Goal: Task Accomplishment & Management: Manage account settings

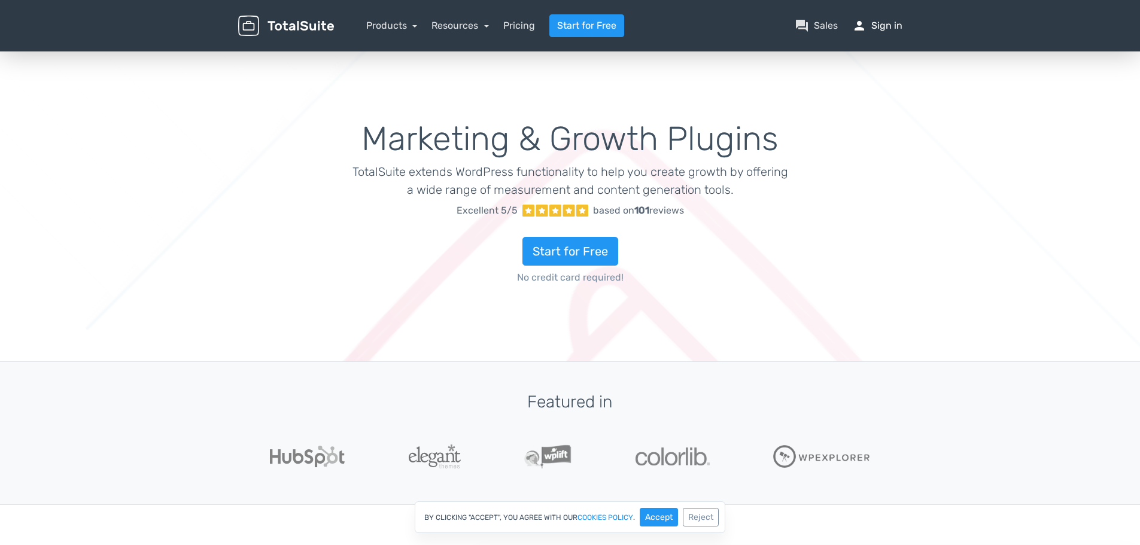
click at [879, 23] on link "person Sign in" at bounding box center [877, 26] width 50 height 14
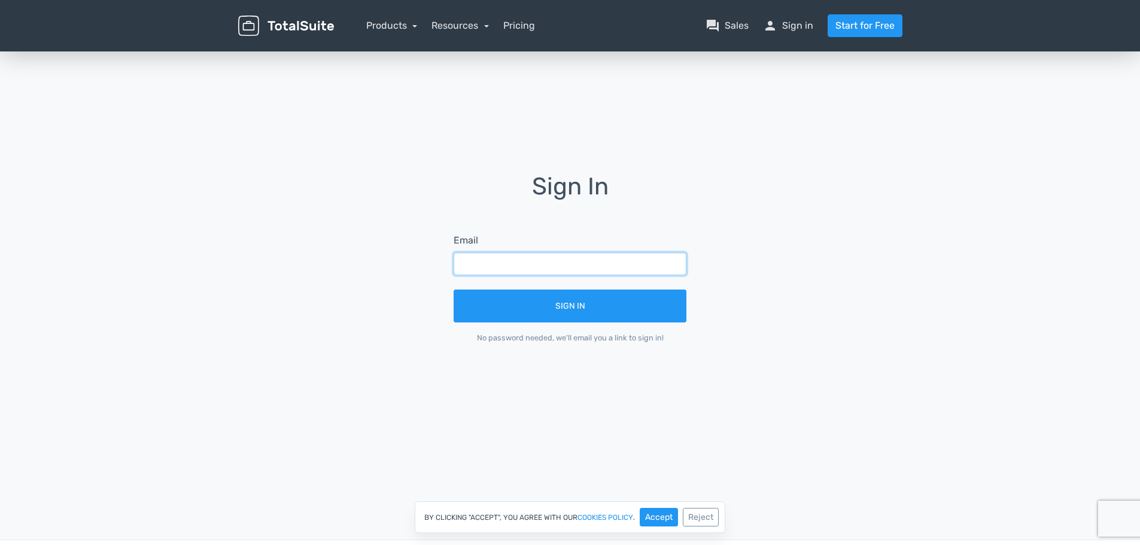
click at [486, 263] on input "text" at bounding box center [570, 264] width 233 height 23
drag, startPoint x: 510, startPoint y: 265, endPoint x: 278, endPoint y: 256, distance: 232.4
click at [278, 256] on div "Sign In Email michael Sign In No password needed, we'll email you a link to sig…" at bounding box center [570, 267] width 682 height 187
paste input "Michael.chien.gi@fujifilm.com,"
type input "Michael.chien.gi@fujifilm.com"
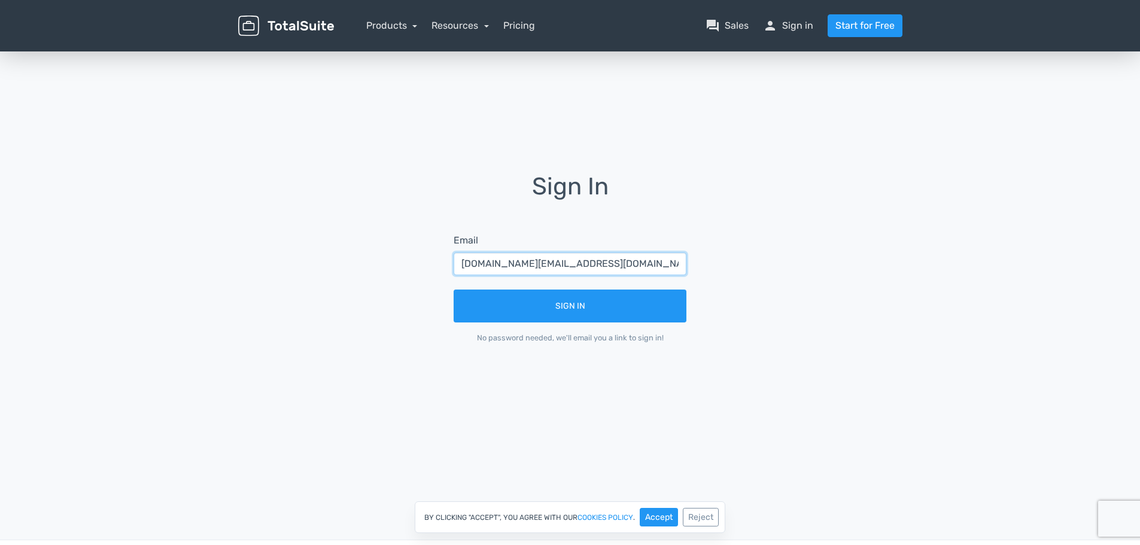
click at [454, 290] on button "Sign In" at bounding box center [570, 306] width 233 height 33
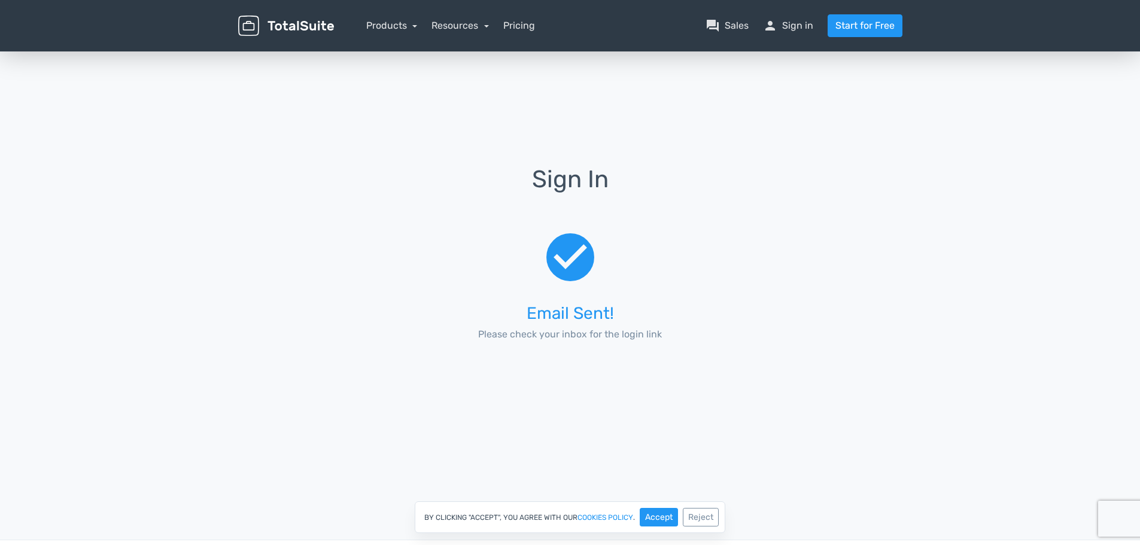
click at [846, 163] on div "Sign In check_circle Email Sent! Please check your inbox for the login link" at bounding box center [570, 267] width 682 height 436
click at [393, 24] on link "Products" at bounding box center [391, 25] width 51 height 11
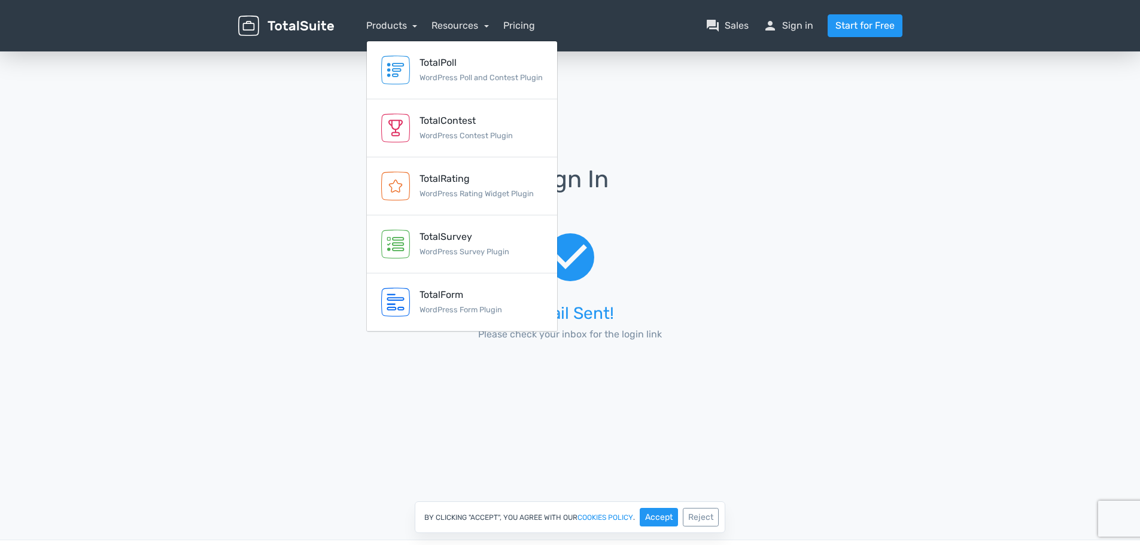
click at [270, 176] on div "Sign In check_circle Email Sent! Please check your inbox for the login link" at bounding box center [570, 267] width 682 height 202
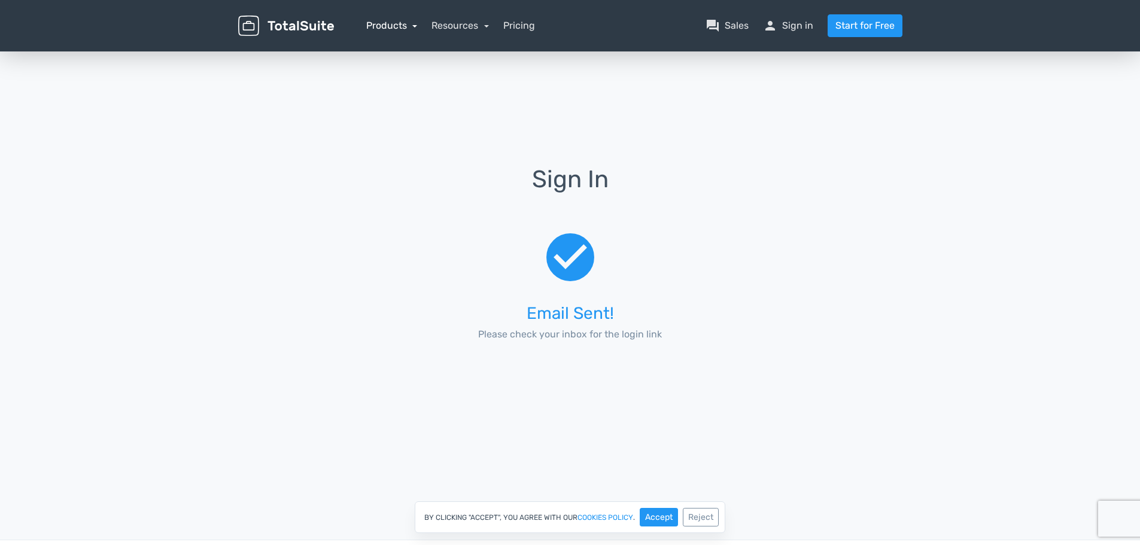
click at [381, 23] on link "Products" at bounding box center [391, 25] width 51 height 11
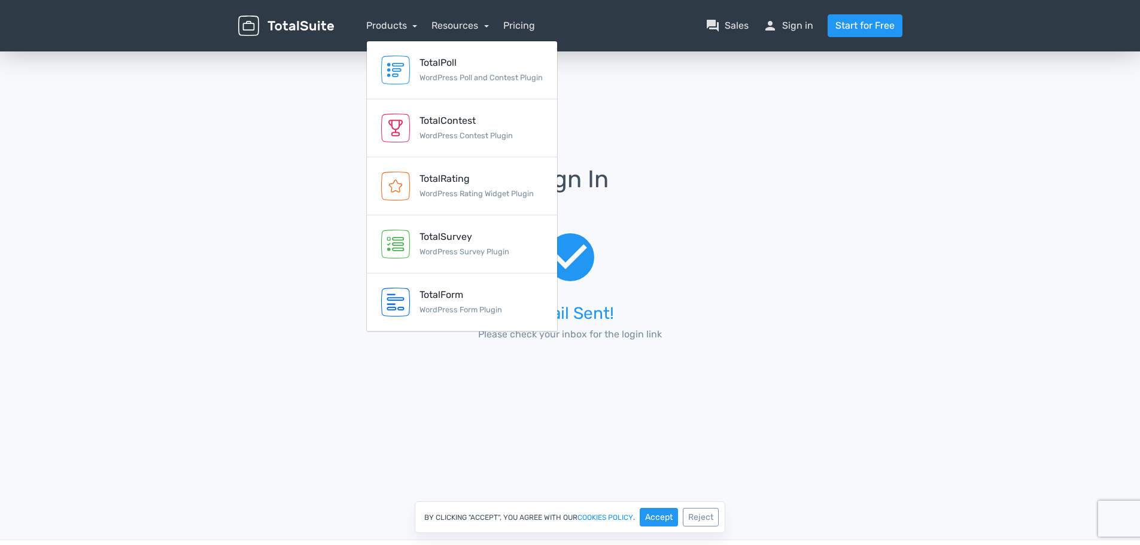
click at [269, 129] on div "Sign In check_circle Email Sent! Please check your inbox for the login link" at bounding box center [570, 267] width 682 height 436
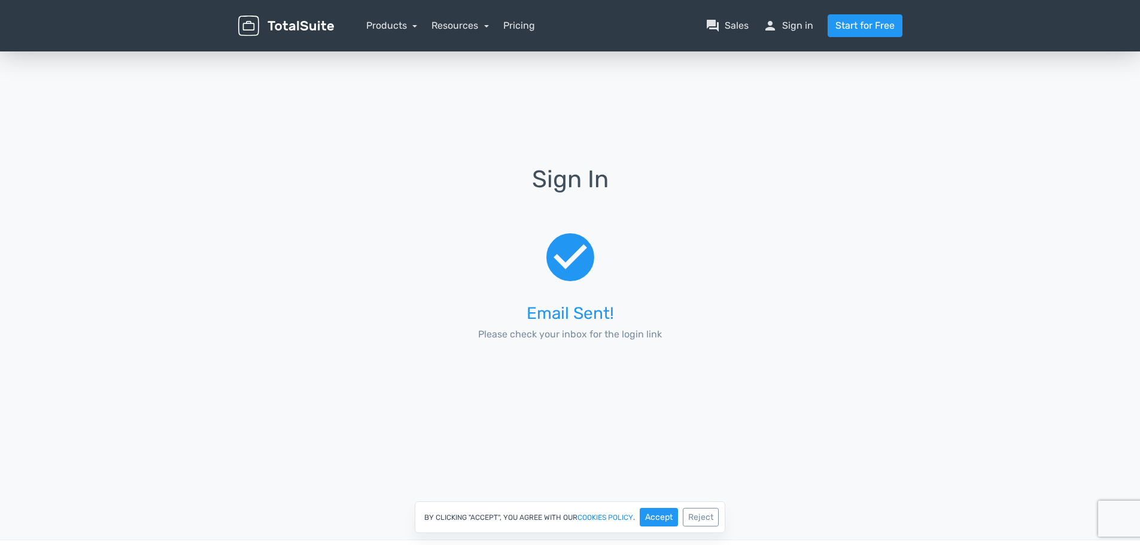
click at [822, 157] on div "Sign In check_circle Email Sent! Please check your inbox for the login link" at bounding box center [570, 267] width 682 height 436
click at [779, 150] on div "Sign In check_circle Email Sent! Please check your inbox for the login link" at bounding box center [570, 267] width 682 height 436
click at [803, 148] on div "Sign In check_circle Email Sent! Please check your inbox for the login link" at bounding box center [570, 267] width 682 height 436
click at [782, 25] on link "person Sign in" at bounding box center [788, 26] width 50 height 14
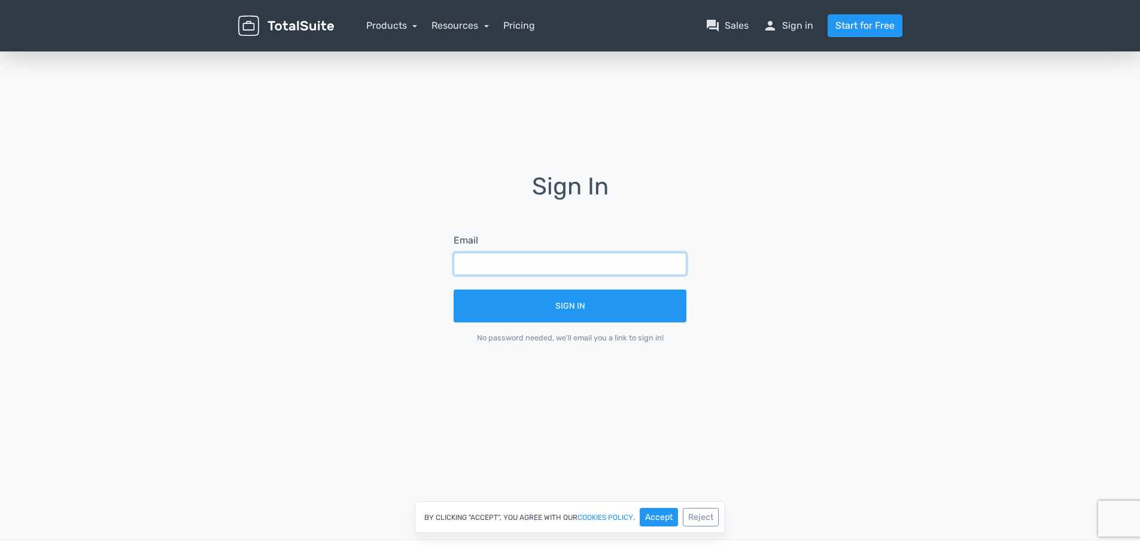
click at [476, 256] on input "text" at bounding box center [570, 264] width 233 height 23
paste input "Michael.chien.gi@fujifilm.com,"
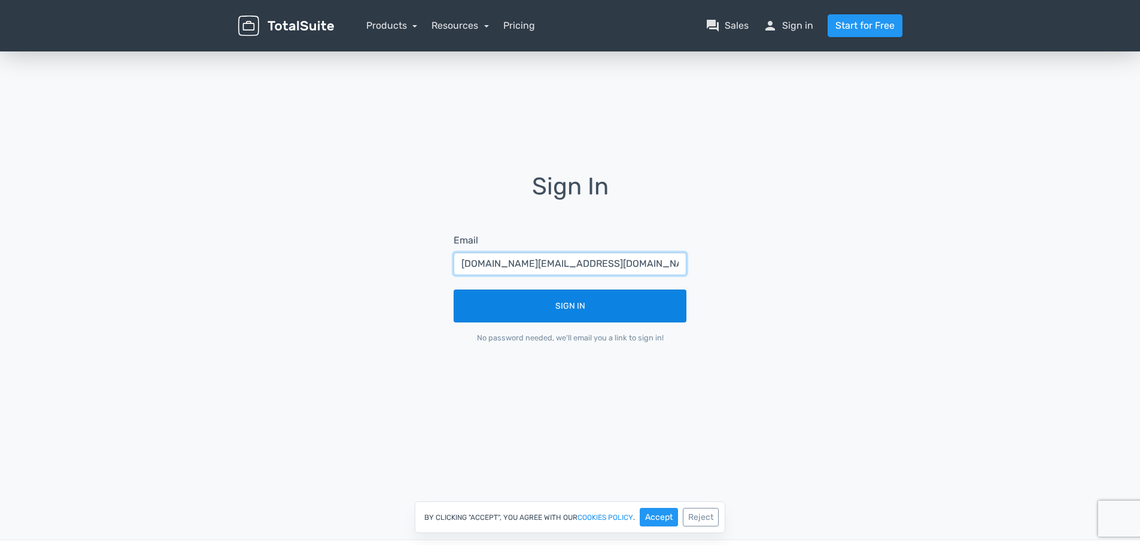
type input "Michael.chien.gi@fujifilm.com,"
click at [490, 299] on button "Sign In" at bounding box center [570, 306] width 233 height 33
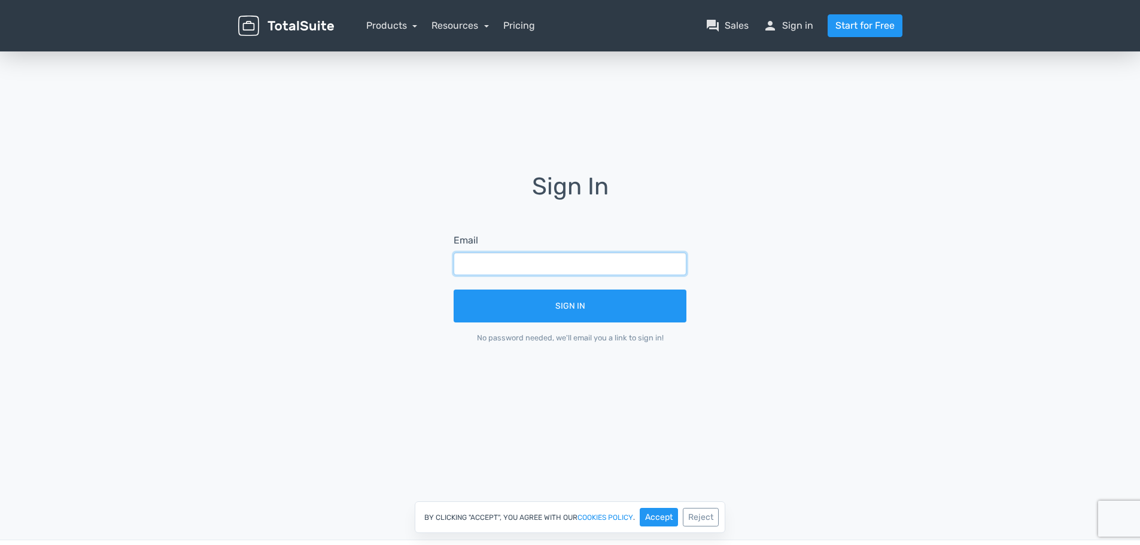
click at [480, 265] on input "text" at bounding box center [570, 264] width 233 height 23
paste input "[EMAIL_ADDRESS][DOMAIN_NAME]"
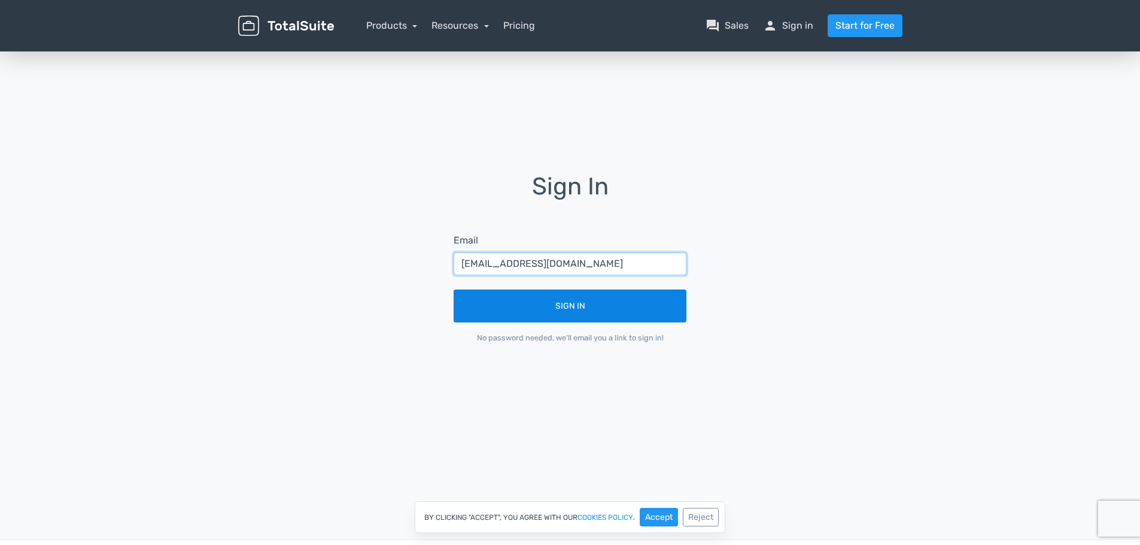
type input "shm-fbau-creativeserviceshub.vic@fujifilm.com"
click at [526, 311] on button "Sign In" at bounding box center [570, 306] width 233 height 33
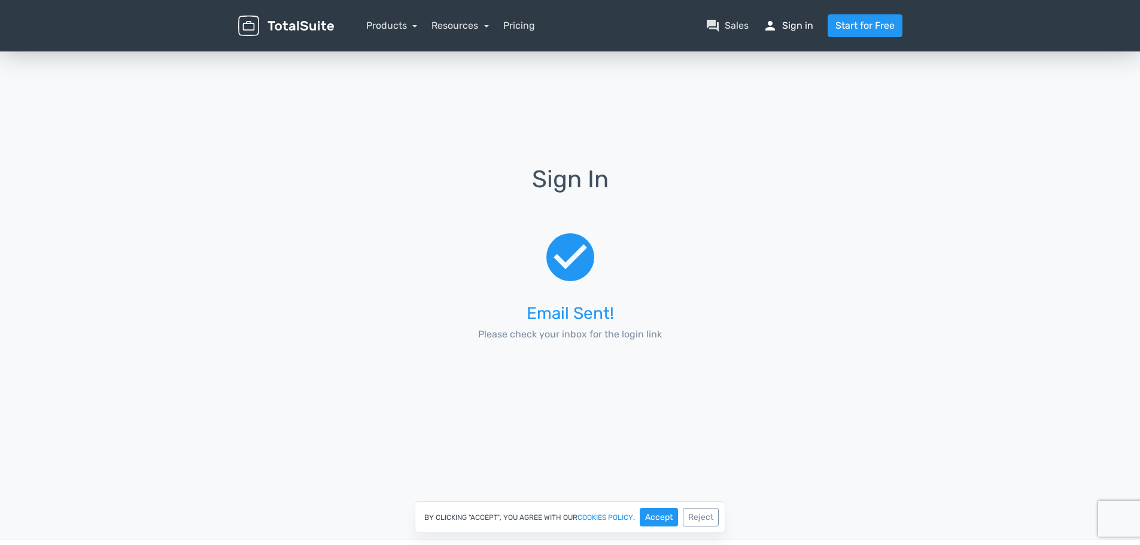
click at [805, 22] on link "person Sign in" at bounding box center [788, 26] width 50 height 14
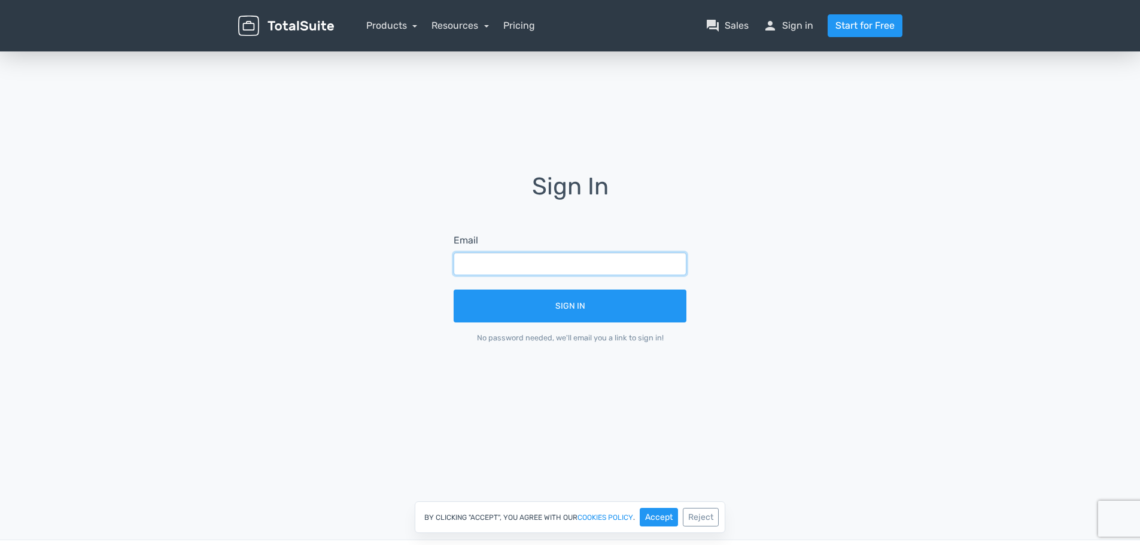
click at [499, 263] on input "text" at bounding box center [570, 264] width 233 height 23
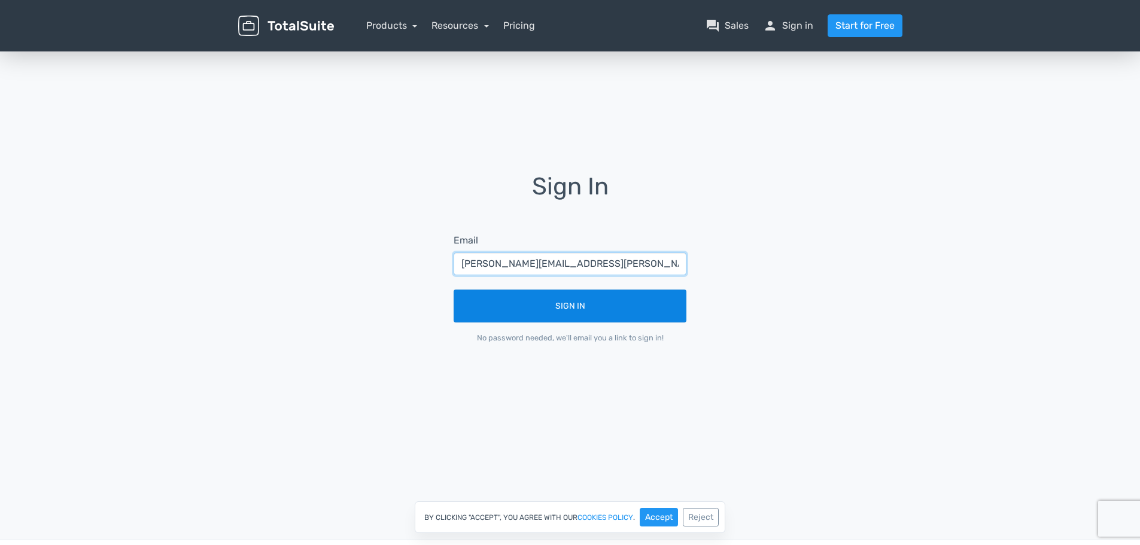
type input "[PERSON_NAME][EMAIL_ADDRESS][PERSON_NAME][DOMAIN_NAME]"
click at [540, 298] on button "Sign In" at bounding box center [570, 306] width 233 height 33
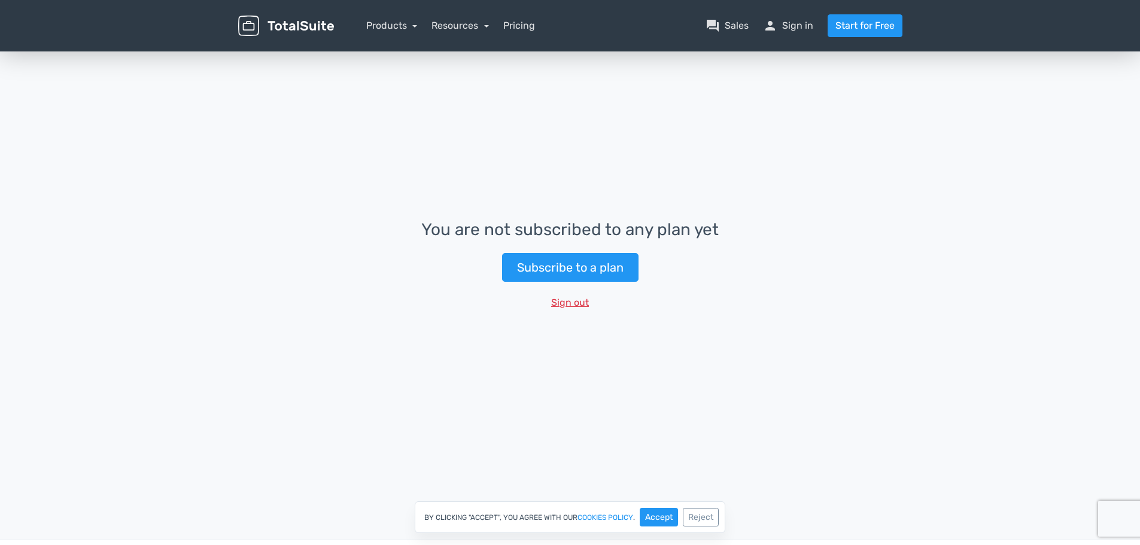
drag, startPoint x: 577, startPoint y: 303, endPoint x: 634, endPoint y: 38, distance: 271.3
click at [577, 303] on button "Sign out" at bounding box center [569, 302] width 53 height 23
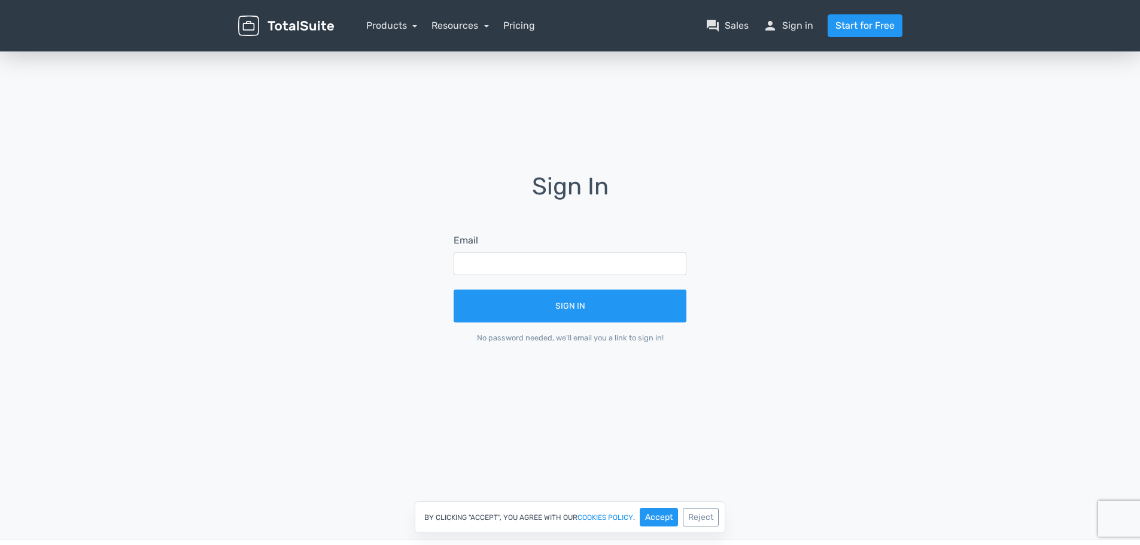
click at [329, 247] on div "Sign In Email Sign In No password needed, we'll email you a link to sign in!" at bounding box center [570, 267] width 682 height 187
click at [417, 165] on div "Sign In Email Sign In No password needed, we'll email you a link to sign in!" at bounding box center [570, 267] width 682 height 436
click at [449, 144] on div "Sign In Email Sign In No password needed, we'll email you a link to sign in!" at bounding box center [570, 267] width 682 height 436
click at [876, 134] on div "Sign In Email Sign In No password needed, we'll email you a link to sign in!" at bounding box center [570, 267] width 682 height 436
click at [898, 116] on div "Sign In Email Sign In No password needed, we'll email you a link to sign in!" at bounding box center [570, 267] width 682 height 436
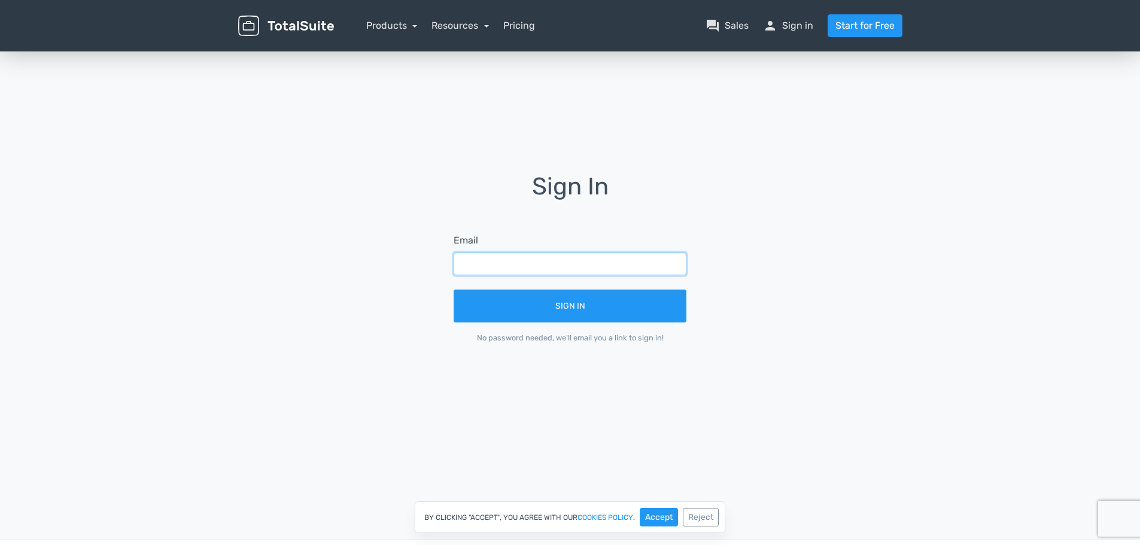
click at [520, 261] on input "text" at bounding box center [570, 264] width 233 height 23
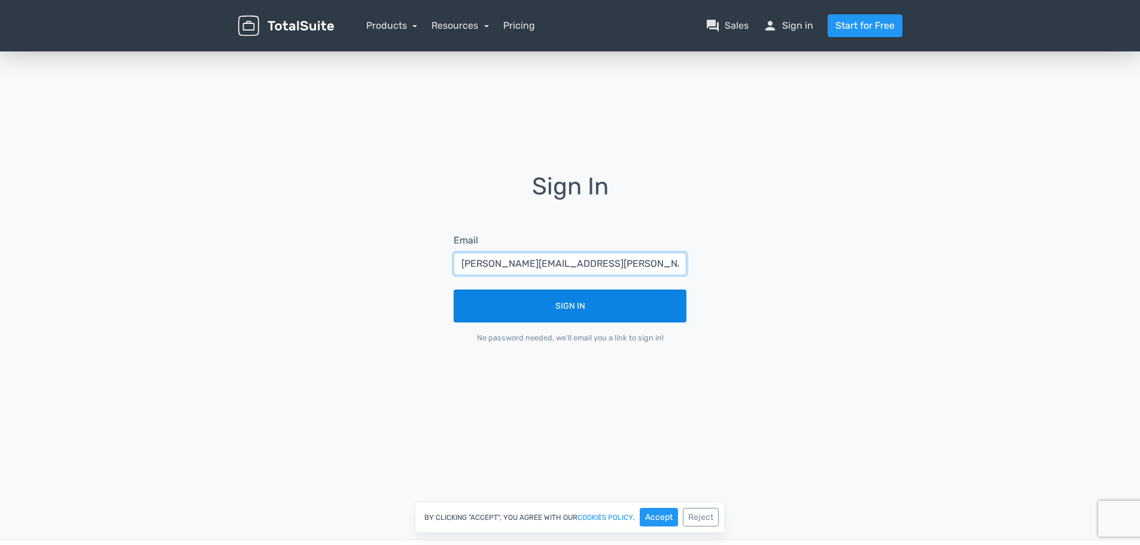
type input "jason.freestone.wv@fujifilm.com"
click at [594, 311] on button "Sign In" at bounding box center [570, 306] width 233 height 33
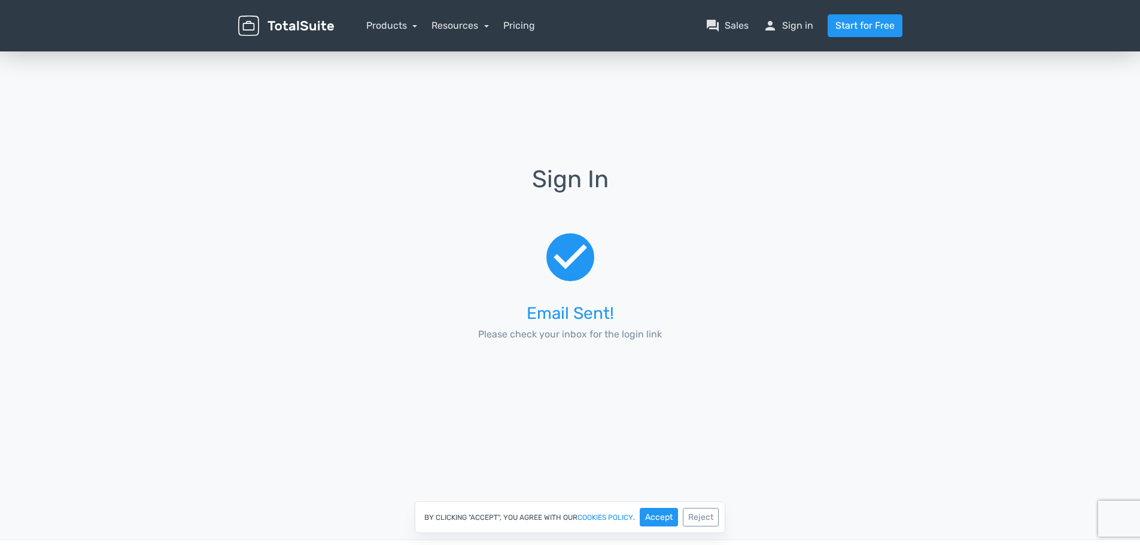
drag, startPoint x: 142, startPoint y: 244, endPoint x: 92, endPoint y: 242, distance: 50.3
click at [142, 244] on div "Sign In check_circle Email Sent! Please check your inbox for the login link" at bounding box center [570, 294] width 1140 height 491
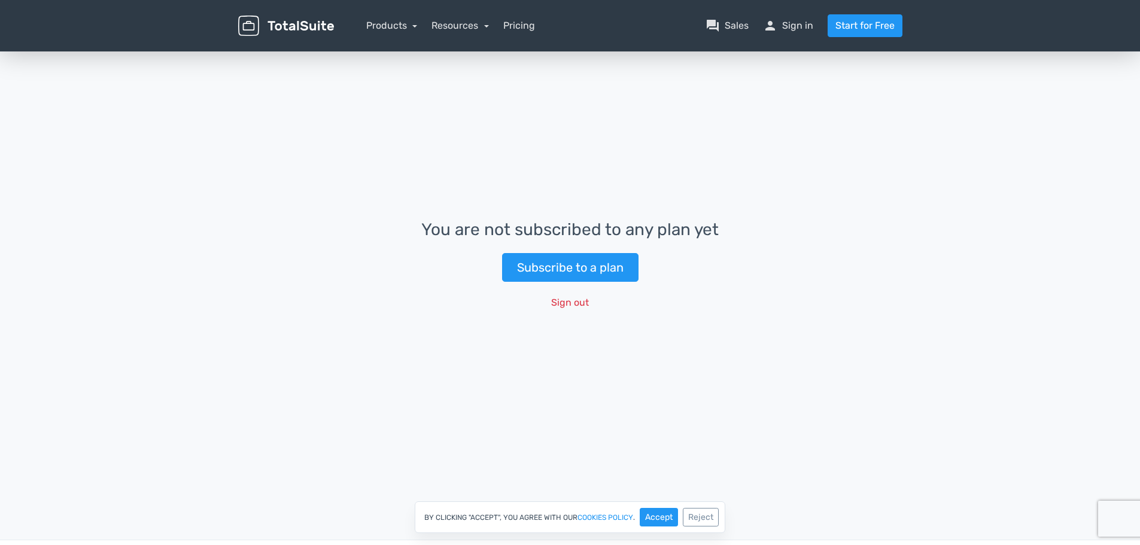
click at [163, 236] on div "You are not subscribed to any plan yet Subscribe to a plan Sign out" at bounding box center [570, 267] width 1140 height 436
click at [732, 23] on link "question_answer Sales" at bounding box center [727, 26] width 43 height 14
click at [212, 159] on div "You are not subscribed to any plan yet Subscribe to a plan Sign out" at bounding box center [570, 267] width 1140 height 436
click at [184, 157] on div "You are not subscribed to any plan yet Subscribe to a plan Sign out" at bounding box center [570, 267] width 1140 height 436
click at [147, 185] on div "You are not subscribed to any plan yet Subscribe to a plan Sign out" at bounding box center [570, 267] width 1140 height 436
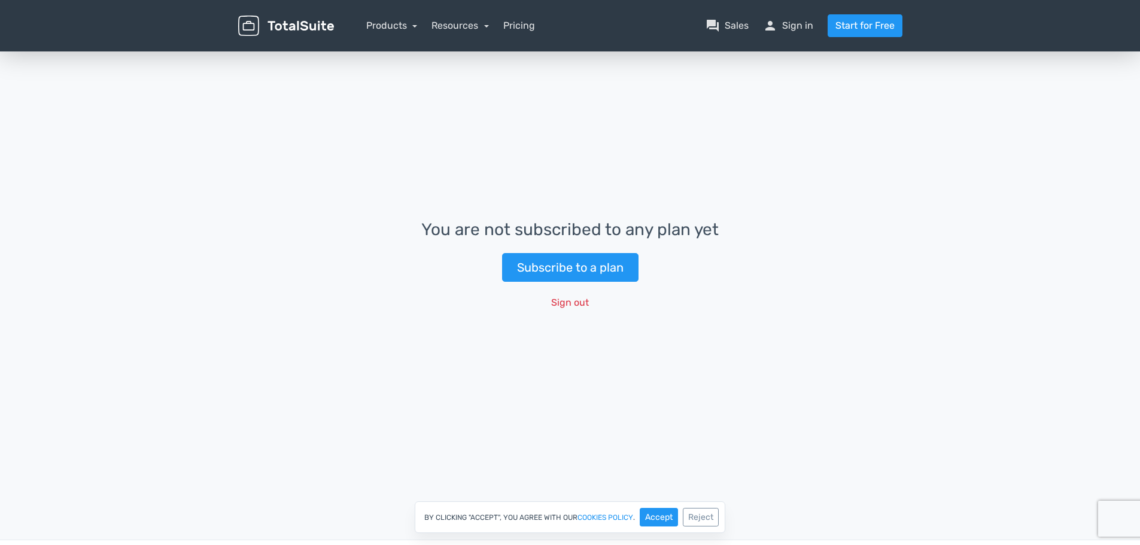
click at [650, 147] on div "You are not subscribed to any plan yet Subscribe to a plan Sign out" at bounding box center [570, 267] width 1140 height 436
click at [741, 148] on div "You are not subscribed to any plan yet Subscribe to a plan Sign out" at bounding box center [570, 267] width 1140 height 436
click at [278, 139] on div "You are not subscribed to any plan yet Subscribe to a plan Sign out" at bounding box center [570, 267] width 1140 height 436
click at [791, 27] on link "person Sign in" at bounding box center [788, 26] width 50 height 14
click at [796, 22] on link "person Sign in" at bounding box center [788, 26] width 50 height 14
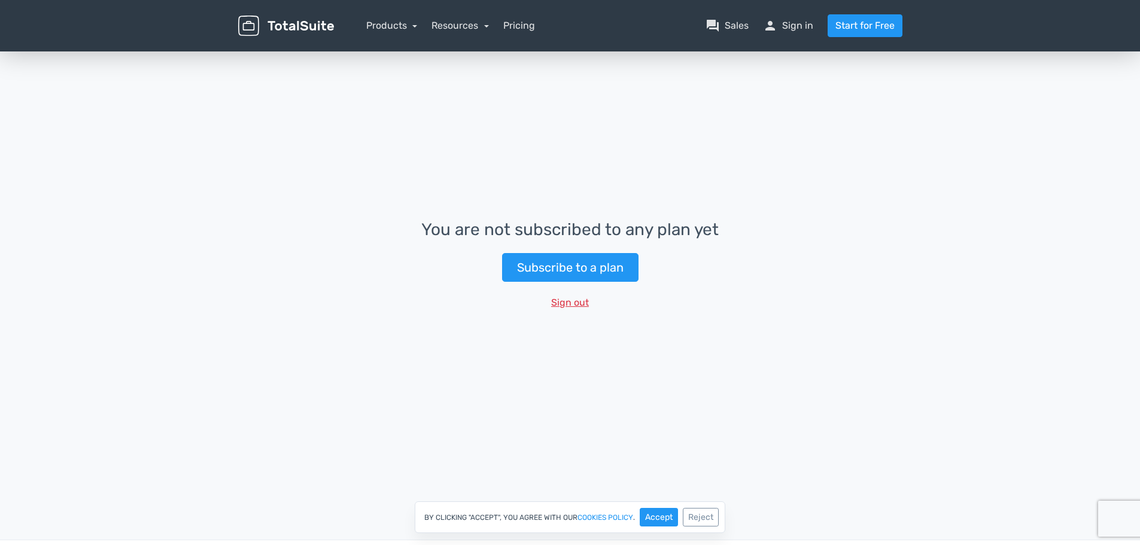
click at [567, 302] on button "Sign out" at bounding box center [569, 302] width 53 height 23
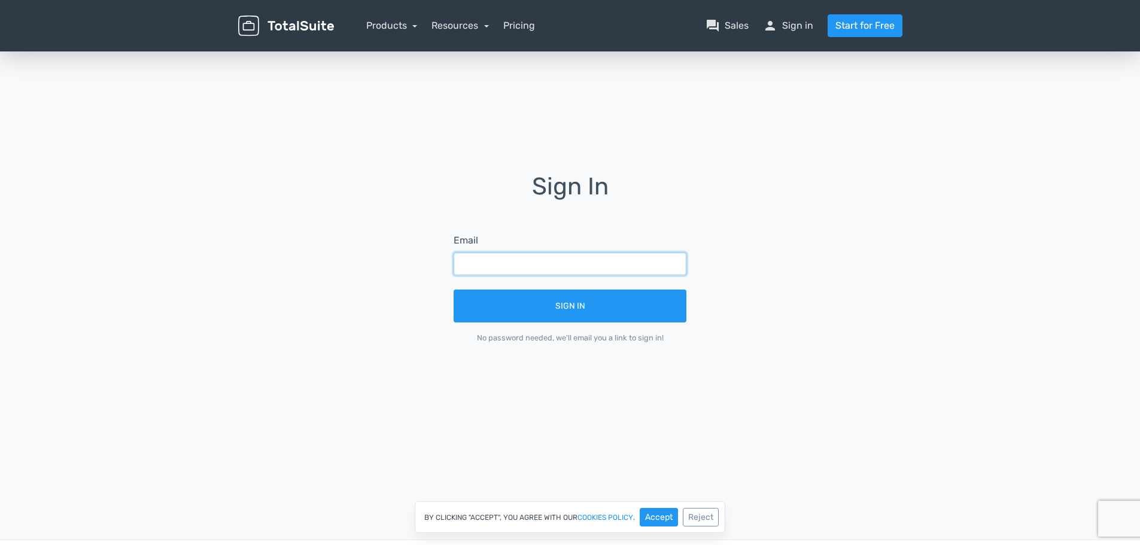
click at [510, 262] on input "text" at bounding box center [570, 264] width 233 height 23
paste input "[EMAIL_ADDRESS][DOMAIN_NAME]"
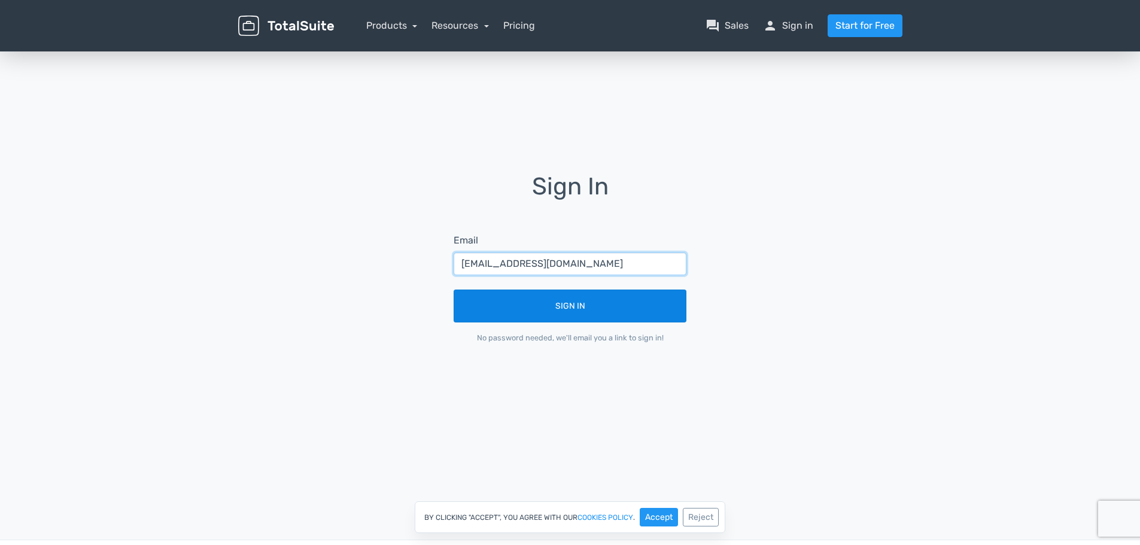
type input "[EMAIL_ADDRESS][DOMAIN_NAME]"
click at [630, 310] on button "Sign In" at bounding box center [570, 306] width 233 height 33
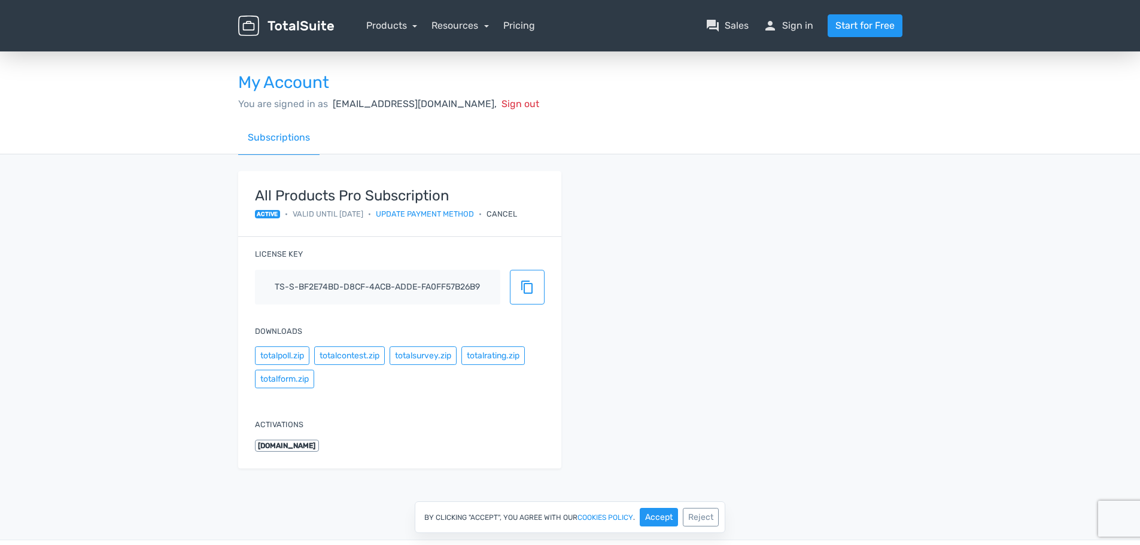
click at [362, 106] on span "shm-fbau-creativeserviceshub.vic@fujifilm.com," at bounding box center [415, 103] width 164 height 11
click at [474, 27] on link "Resources" at bounding box center [459, 25] width 57 height 11
click at [396, 27] on link "Products" at bounding box center [391, 25] width 51 height 11
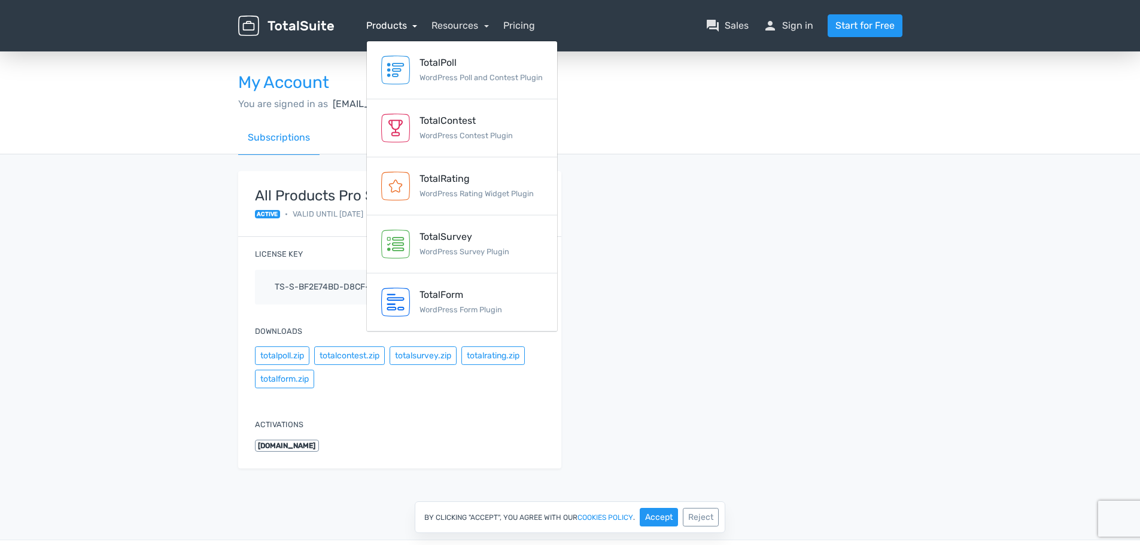
click at [396, 27] on link "Products" at bounding box center [391, 25] width 51 height 11
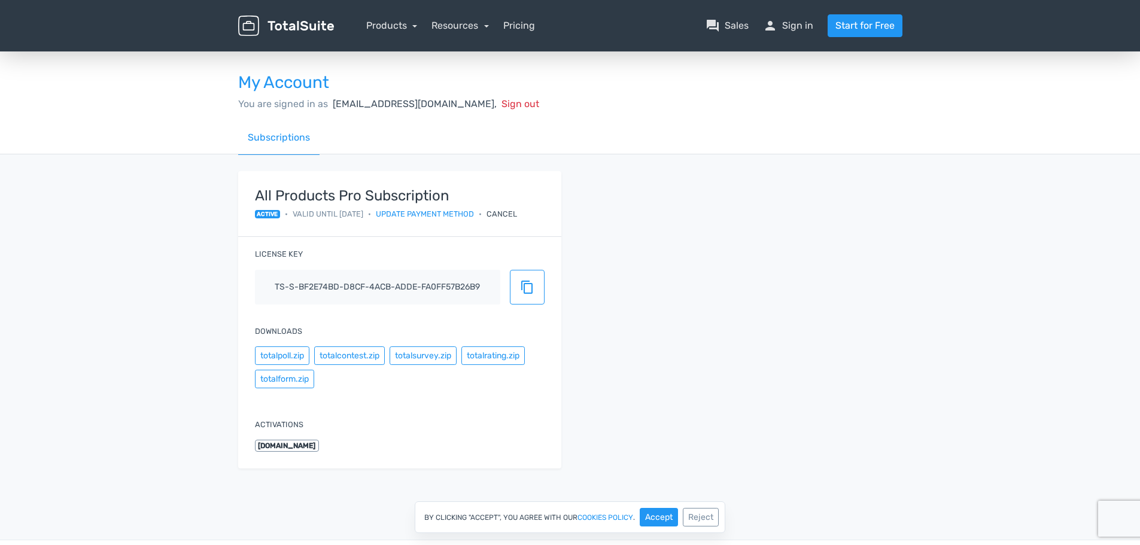
click at [288, 20] on img at bounding box center [286, 26] width 96 height 21
click at [723, 193] on div "All Products Pro Subscription active • Valid until 28/11/2025 • Update payment …" at bounding box center [570, 327] width 682 height 312
click at [473, 108] on span "shm-fbau-creativeserviceshub.vic@fujifilm.com," at bounding box center [415, 103] width 164 height 11
click at [268, 85] on h3 "My Account" at bounding box center [570, 83] width 664 height 19
click at [803, 275] on div "All Products Pro Subscription active • Valid until 28/11/2025 • Update payment …" at bounding box center [570, 327] width 682 height 312
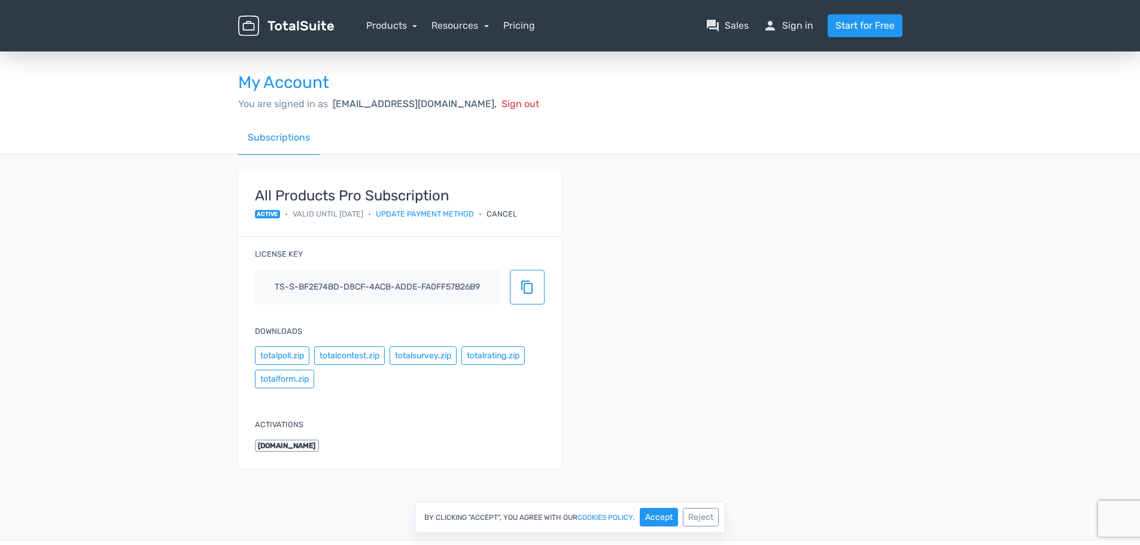
click at [662, 214] on div "All Products Pro Subscription active • Valid until 28/11/2025 • Update payment …" at bounding box center [570, 327] width 682 height 312
click at [387, 27] on link "Products" at bounding box center [391, 25] width 51 height 11
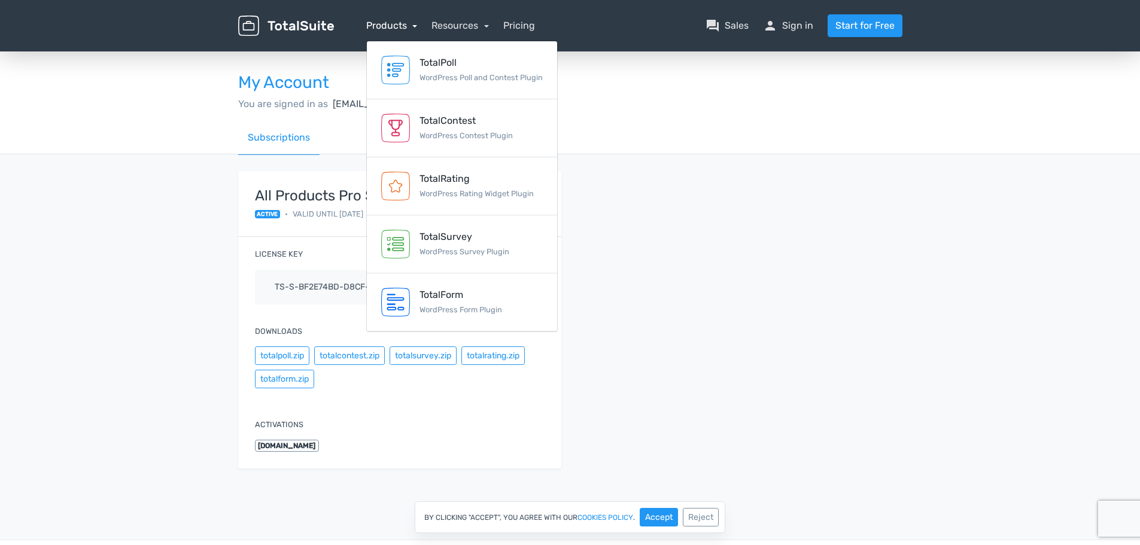
click at [387, 27] on link "Products" at bounding box center [391, 25] width 51 height 11
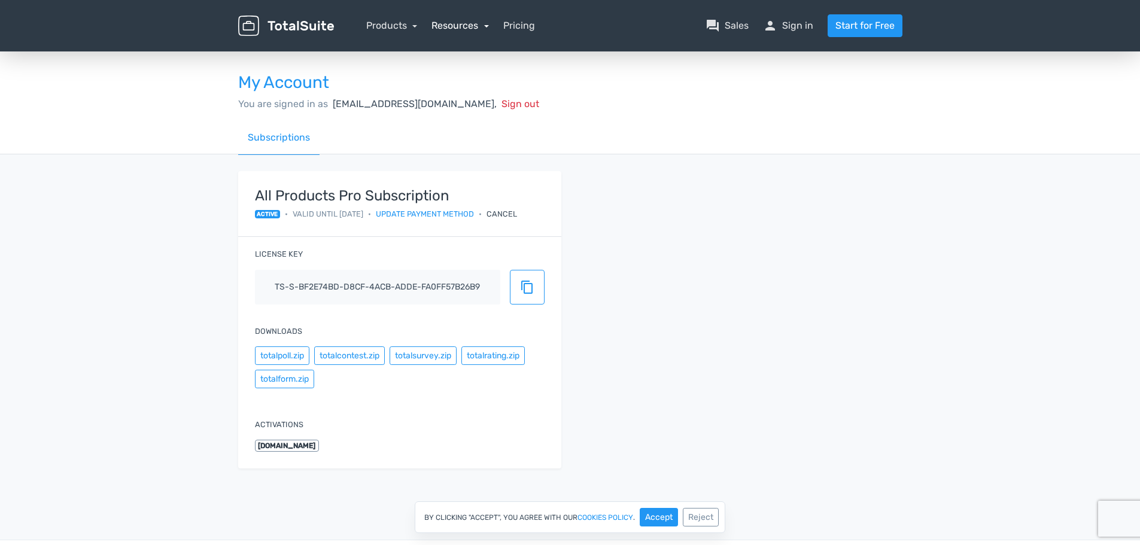
click at [450, 23] on link "Resources" at bounding box center [459, 25] width 57 height 11
click at [524, 19] on link "Pricing" at bounding box center [519, 26] width 32 height 14
click at [474, 28] on link "Resources" at bounding box center [459, 25] width 57 height 11
click at [646, 197] on div "All Products Pro Subscription active • Valid until 28/11/2025 • Update payment …" at bounding box center [570, 327] width 682 height 312
click at [656, 201] on div "All Products Pro Subscription active • Valid until 28/11/2025 • Update payment …" at bounding box center [570, 327] width 682 height 312
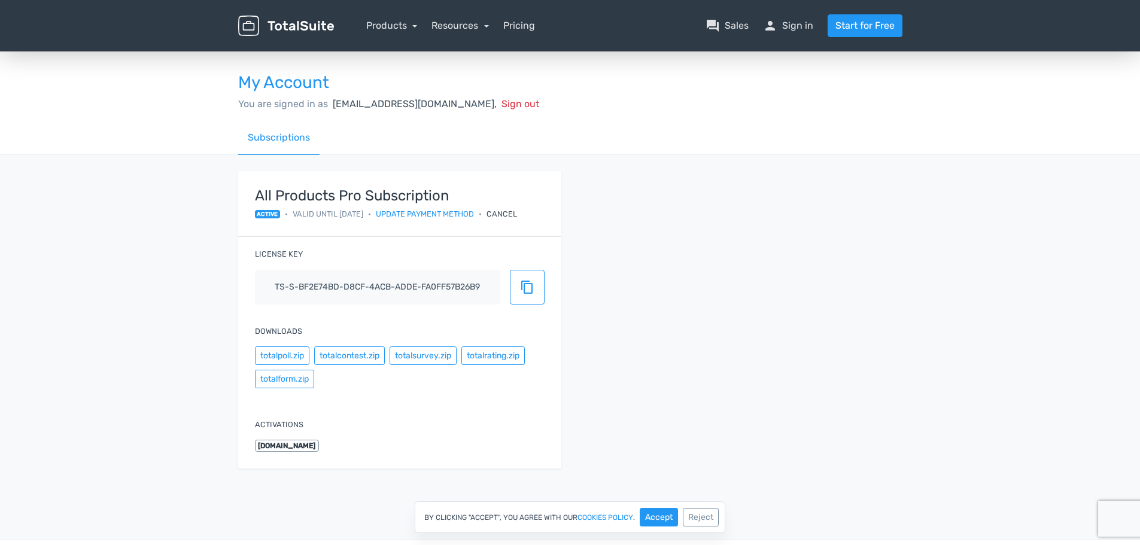
click at [245, 498] on div "All Products Pro Subscription active • Valid until 28/11/2025 • Update payment …" at bounding box center [570, 326] width 682 height 345
click at [752, 361] on div "All Products Pro Subscription active • Valid until 28/11/2025 • Update payment …" at bounding box center [570, 327] width 682 height 312
click at [776, 305] on div "All Products Pro Subscription active • Valid until 28/11/2025 • Update payment …" at bounding box center [570, 327] width 682 height 312
click at [136, 250] on div "My Account You are signed in as shm-fbau-creativeserviceshub.vic@fujifilm.com, …" at bounding box center [570, 274] width 1140 height 451
